Goal: Task Accomplishment & Management: Manage account settings

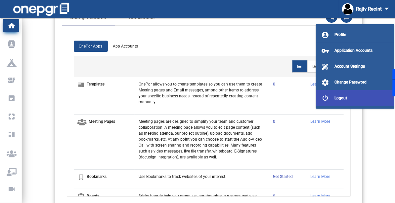
click at [337, 94] on button "settings_power Logout" at bounding box center [355, 98] width 78 height 16
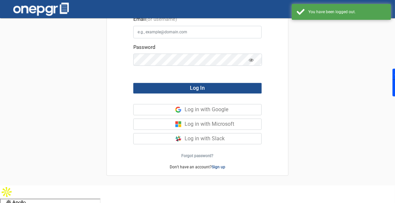
scroll to position [18, 0]
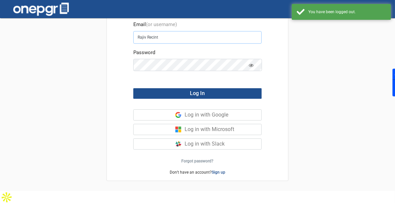
click at [191, 40] on input "Rajiv Recint" at bounding box center [197, 37] width 128 height 13
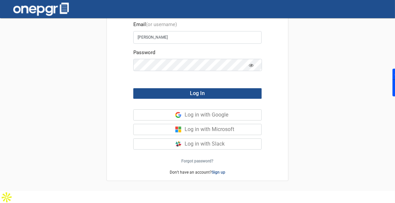
click at [250, 66] on icon at bounding box center [251, 66] width 5 height 4
click at [198, 91] on span "Log In" at bounding box center [197, 93] width 15 height 6
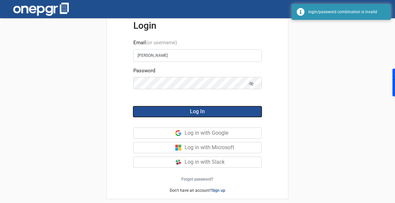
scroll to position [2, 0]
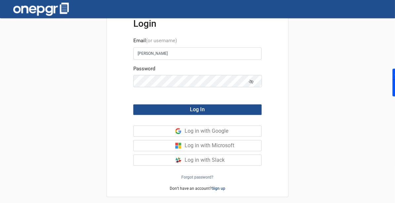
click at [35, 141] on div "Login Email (or username) [PERSON_NAME] Password Log In Log in with Google Log …" at bounding box center [197, 111] width 395 height 191
click at [174, 54] on input "[PERSON_NAME]" at bounding box center [197, 53] width 128 height 13
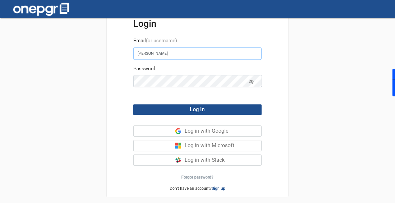
paste input "[PERSON_NAME][EMAIL_ADDRESS][DOMAIN_NAME] - need a new account - [PERSON_NAME] …"
click at [177, 54] on input "[PERSON_NAME][EMAIL_ADDRESS][DOMAIN_NAME] - need a new account - [PERSON_NAME] …" at bounding box center [197, 53] width 128 height 13
type input "[PERSON_NAME][EMAIL_ADDRESS][DOMAIN_NAME]"
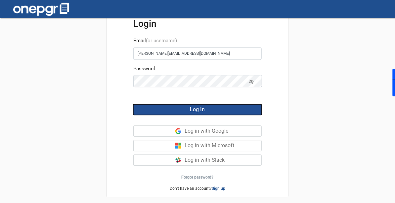
click at [186, 110] on button "Log In" at bounding box center [197, 110] width 128 height 11
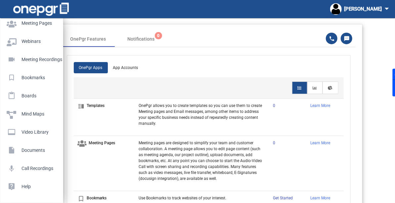
scroll to position [129, 0]
click at [15, 140] on li "insert_drive_file Documents" at bounding box center [31, 149] width 63 height 18
click at [15, 151] on p "Documents" at bounding box center [30, 151] width 47 height 10
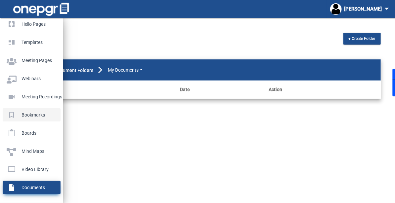
scroll to position [7, 0]
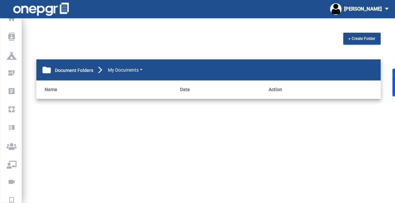
click at [139, 168] on mat-sidenav-content "+ Create Folder folder Document Folders My Documents Name Date Action" at bounding box center [208, 111] width 373 height 191
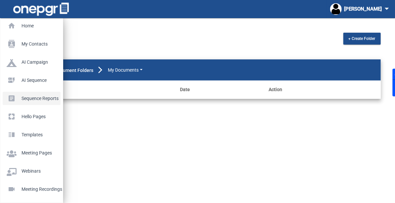
scroll to position [3, 0]
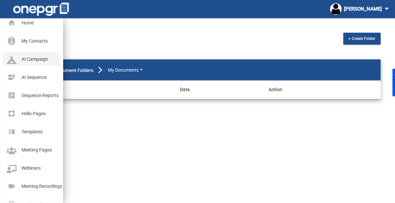
click at [39, 60] on p "AI Campaign" at bounding box center [30, 59] width 47 height 10
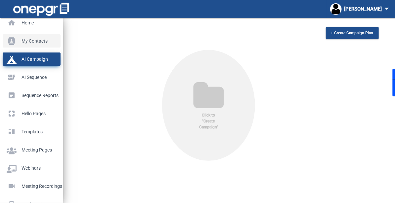
click at [28, 44] on p "My Contacts" at bounding box center [30, 41] width 47 height 10
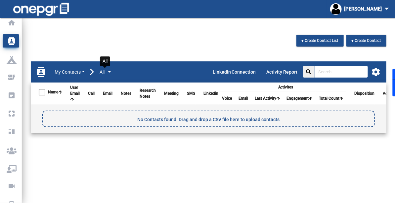
click at [109, 75] on button "All" at bounding box center [105, 72] width 12 height 8
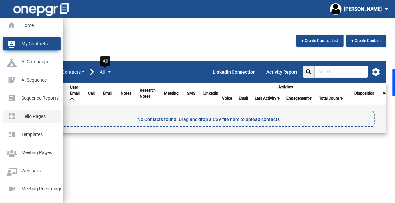
scroll to position [1, 0]
